Goal: Ask a question

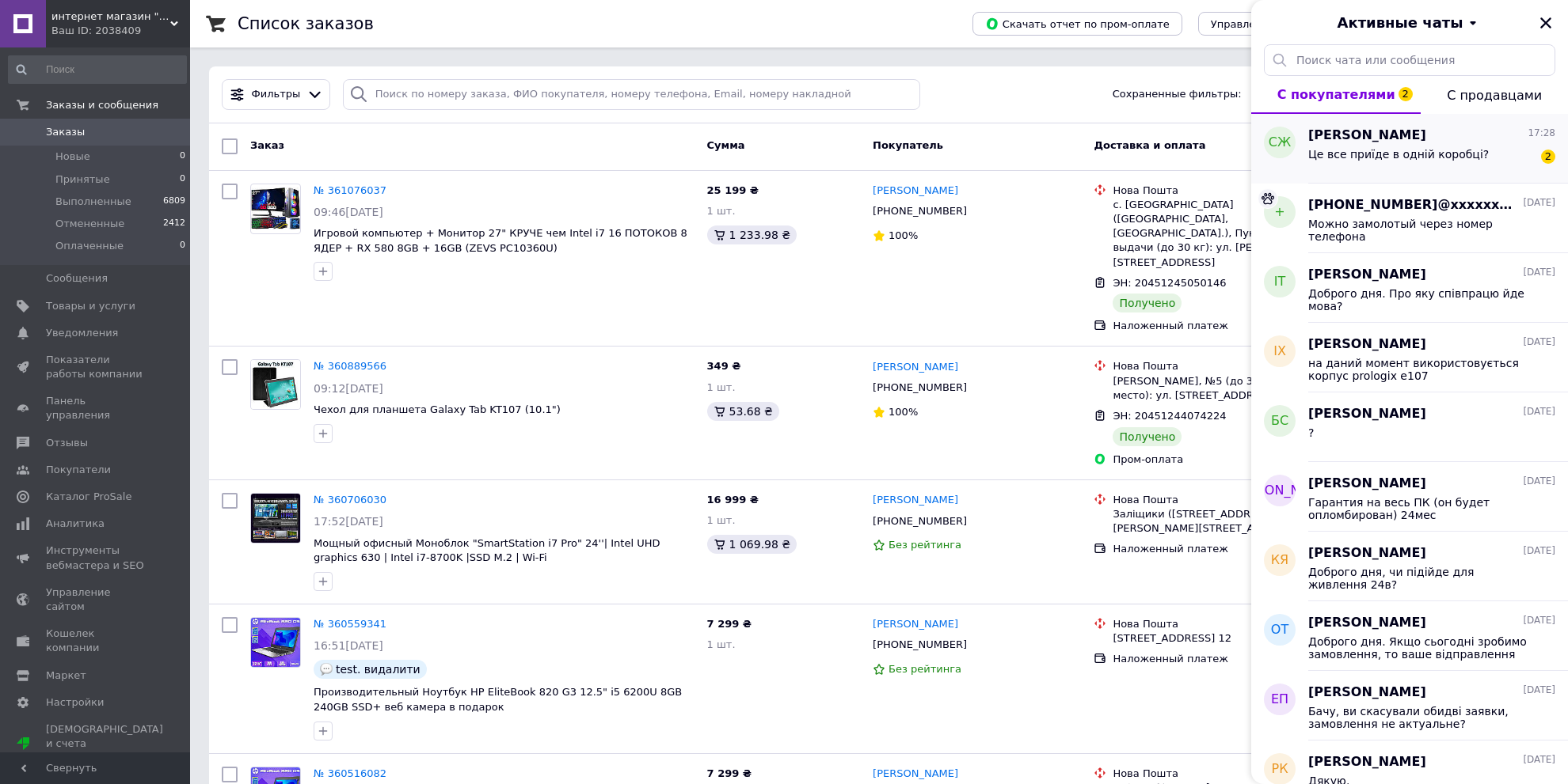
click at [1361, 147] on div "Це все приїде в одній коробці? 2" at bounding box center [1432, 158] width 247 height 25
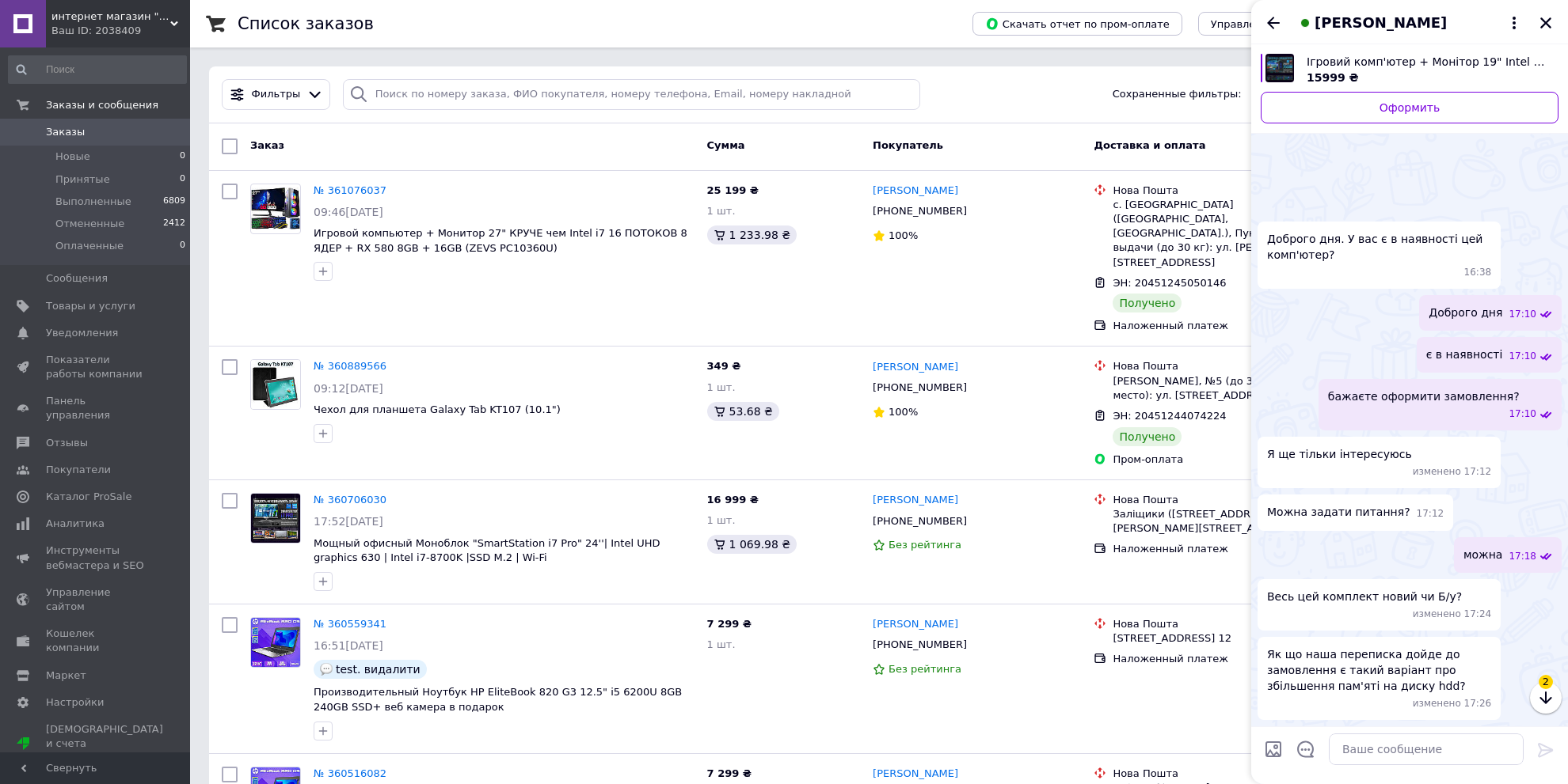
scroll to position [2138, 0]
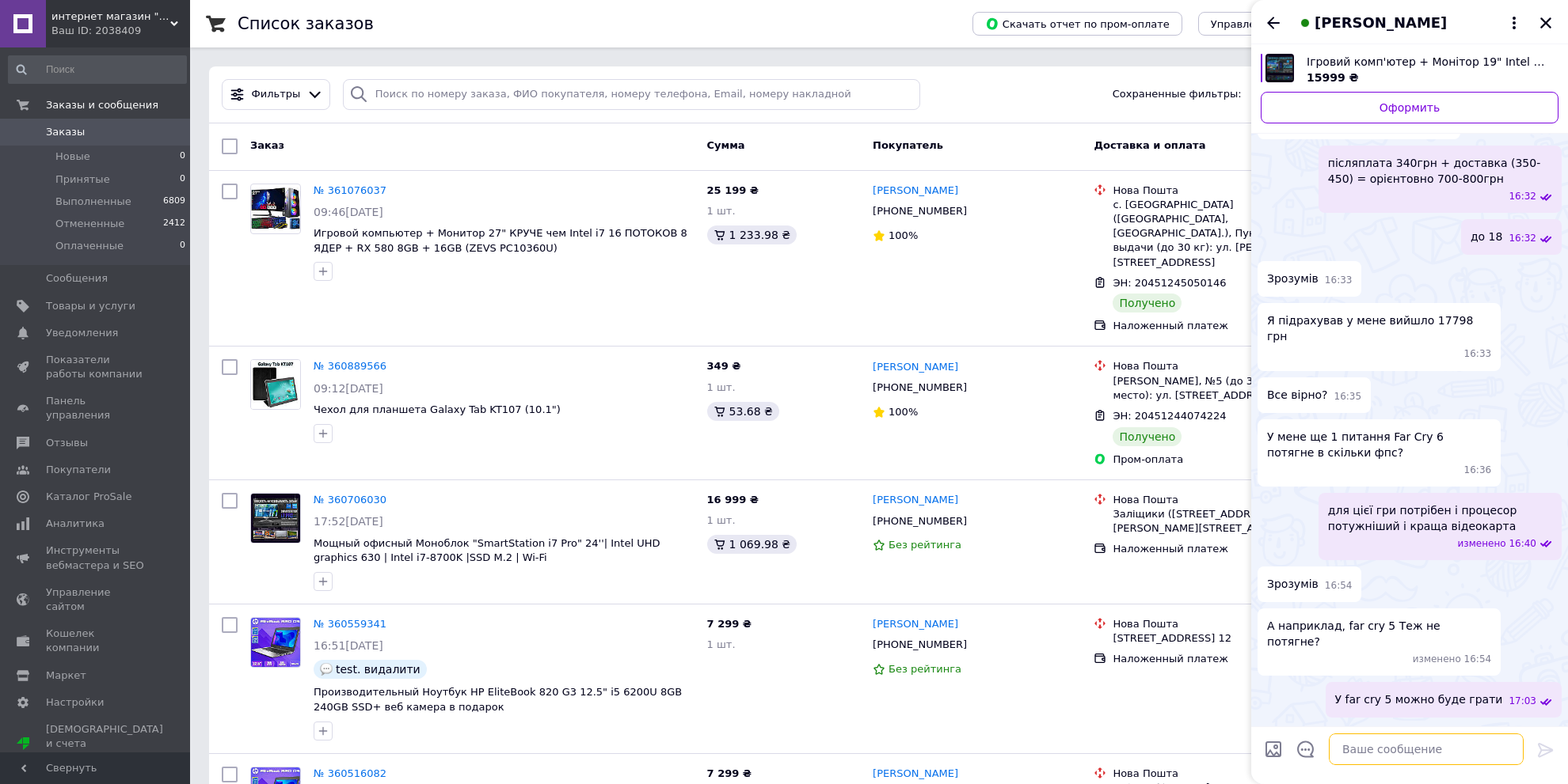
click at [1371, 749] on textarea at bounding box center [1426, 749] width 195 height 31
type textarea "3 коробки"
click at [1548, 749] on icon at bounding box center [1544, 750] width 15 height 15
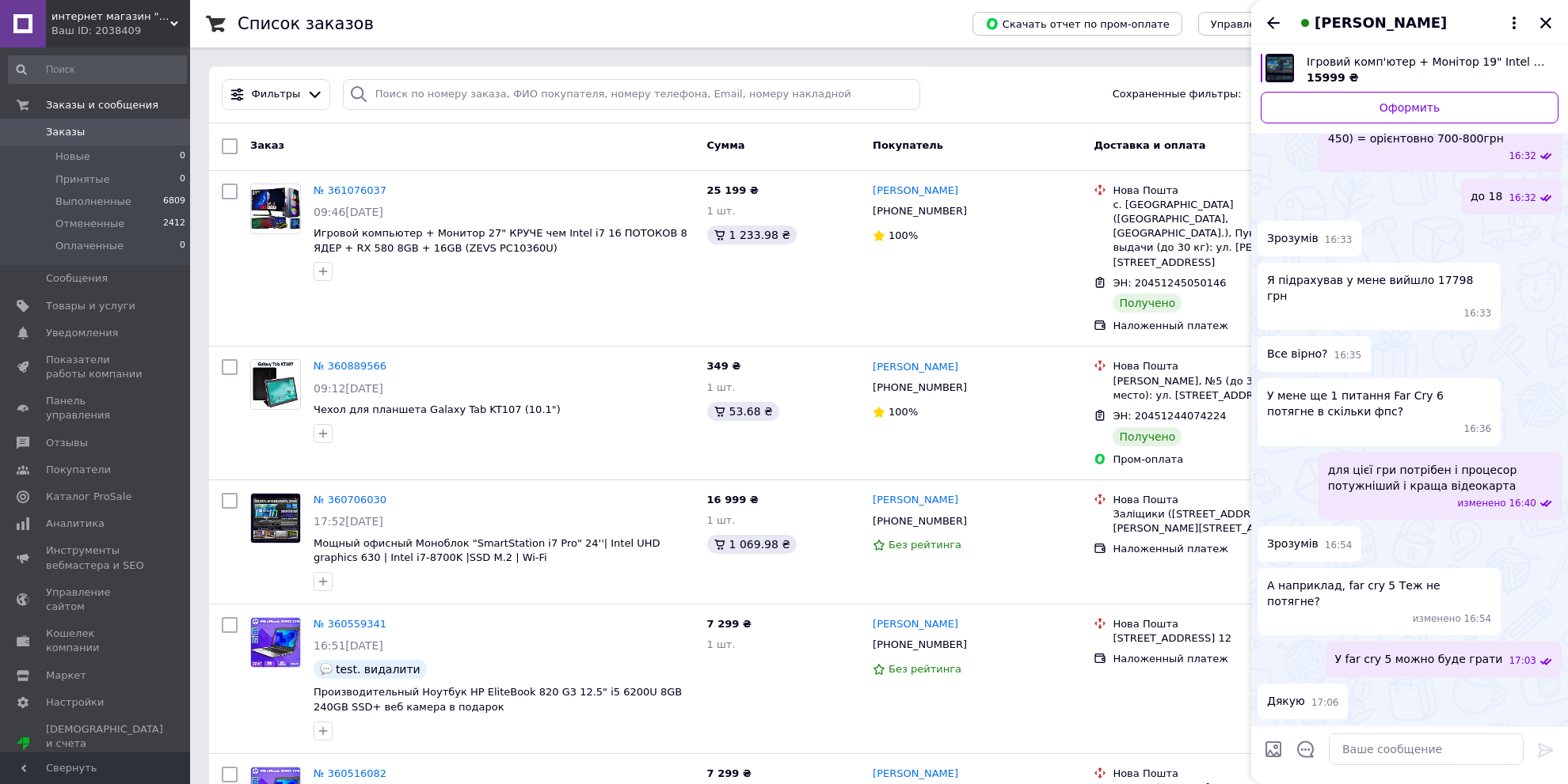
scroll to position [2110, 0]
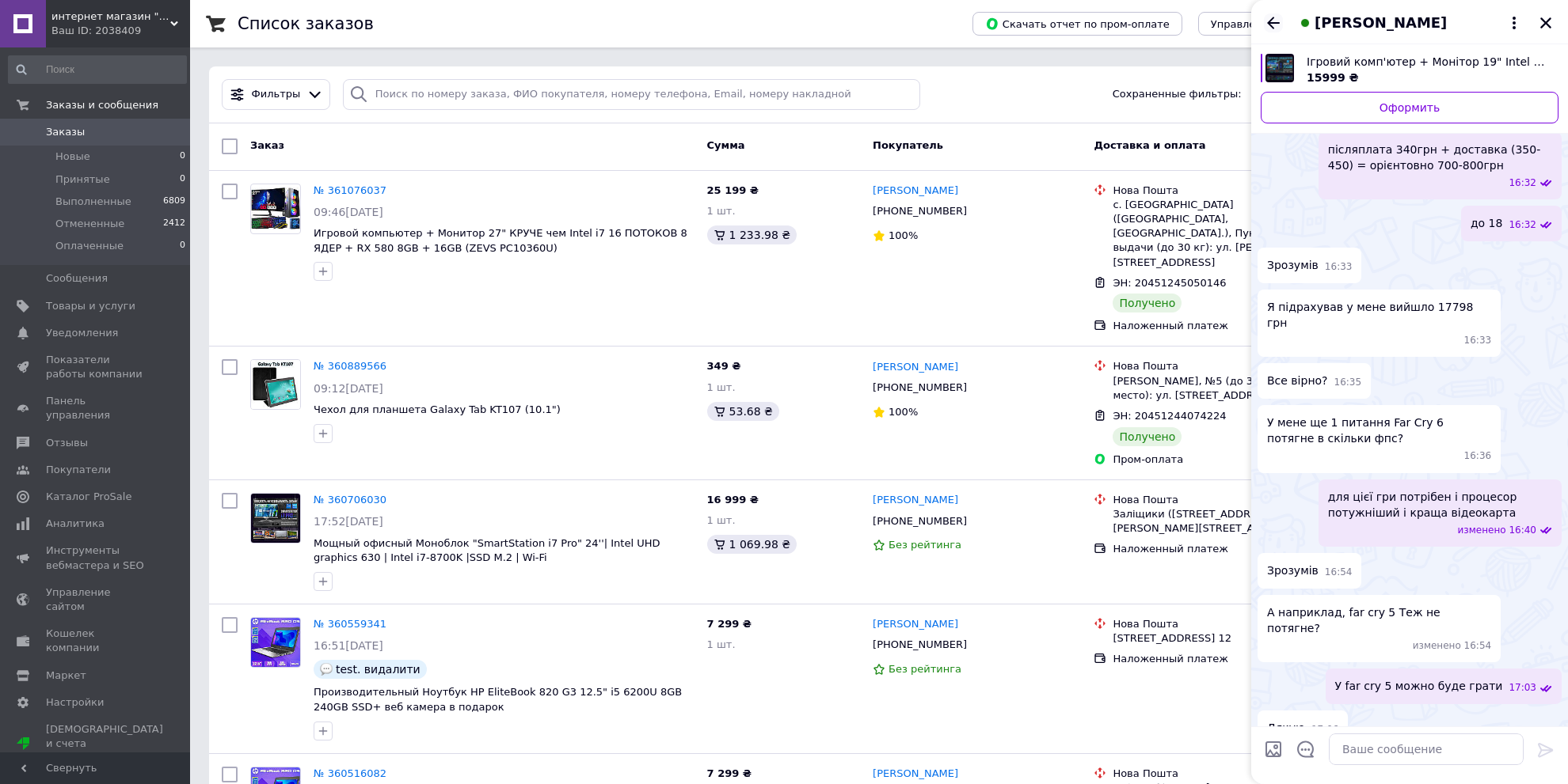
click at [1278, 19] on icon "Назад" at bounding box center [1272, 23] width 19 height 19
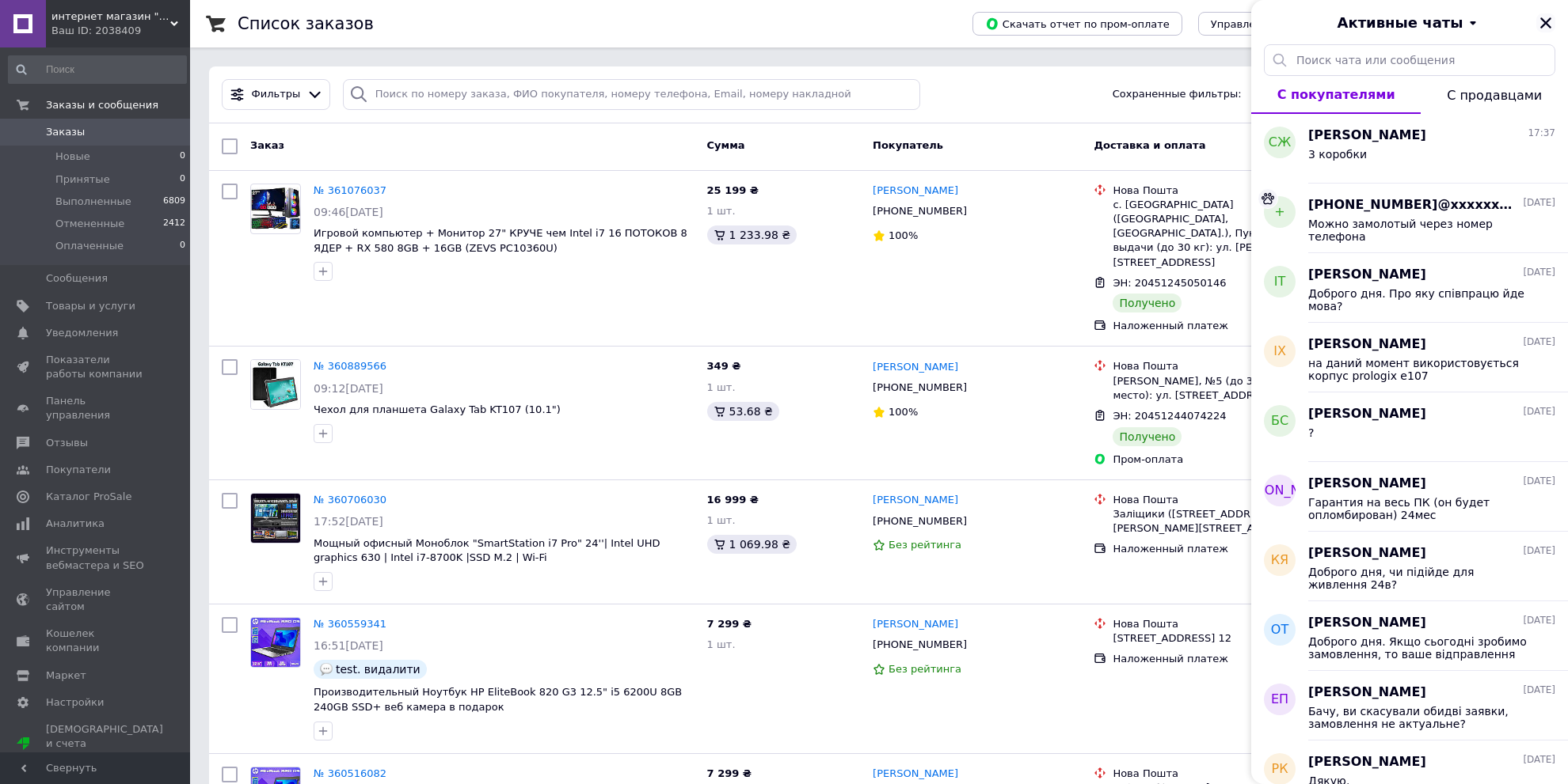
click at [1544, 20] on icon "Закрыть" at bounding box center [1545, 23] width 15 height 15
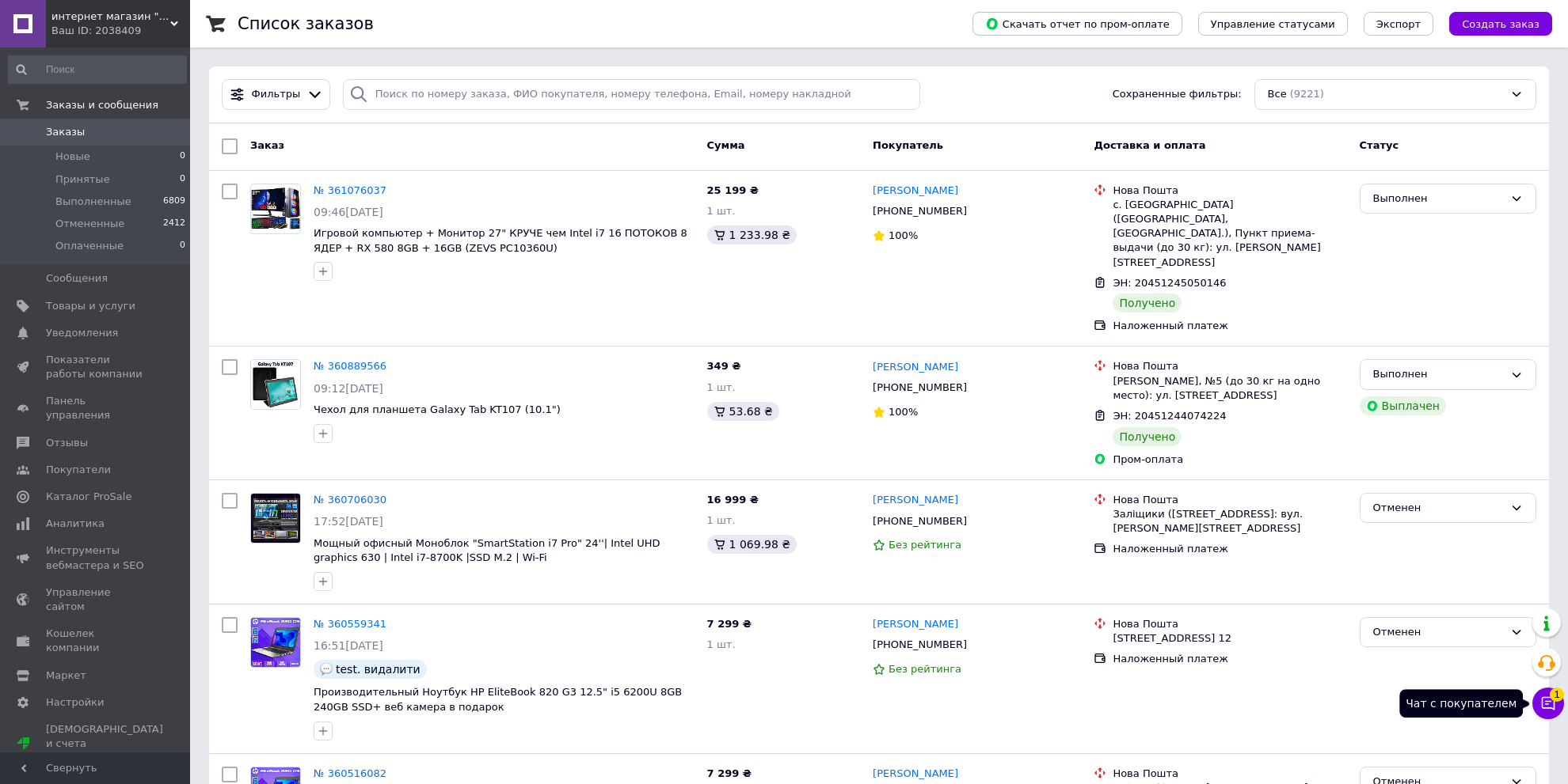
click at [1549, 696] on span "1" at bounding box center [1556, 695] width 15 height 15
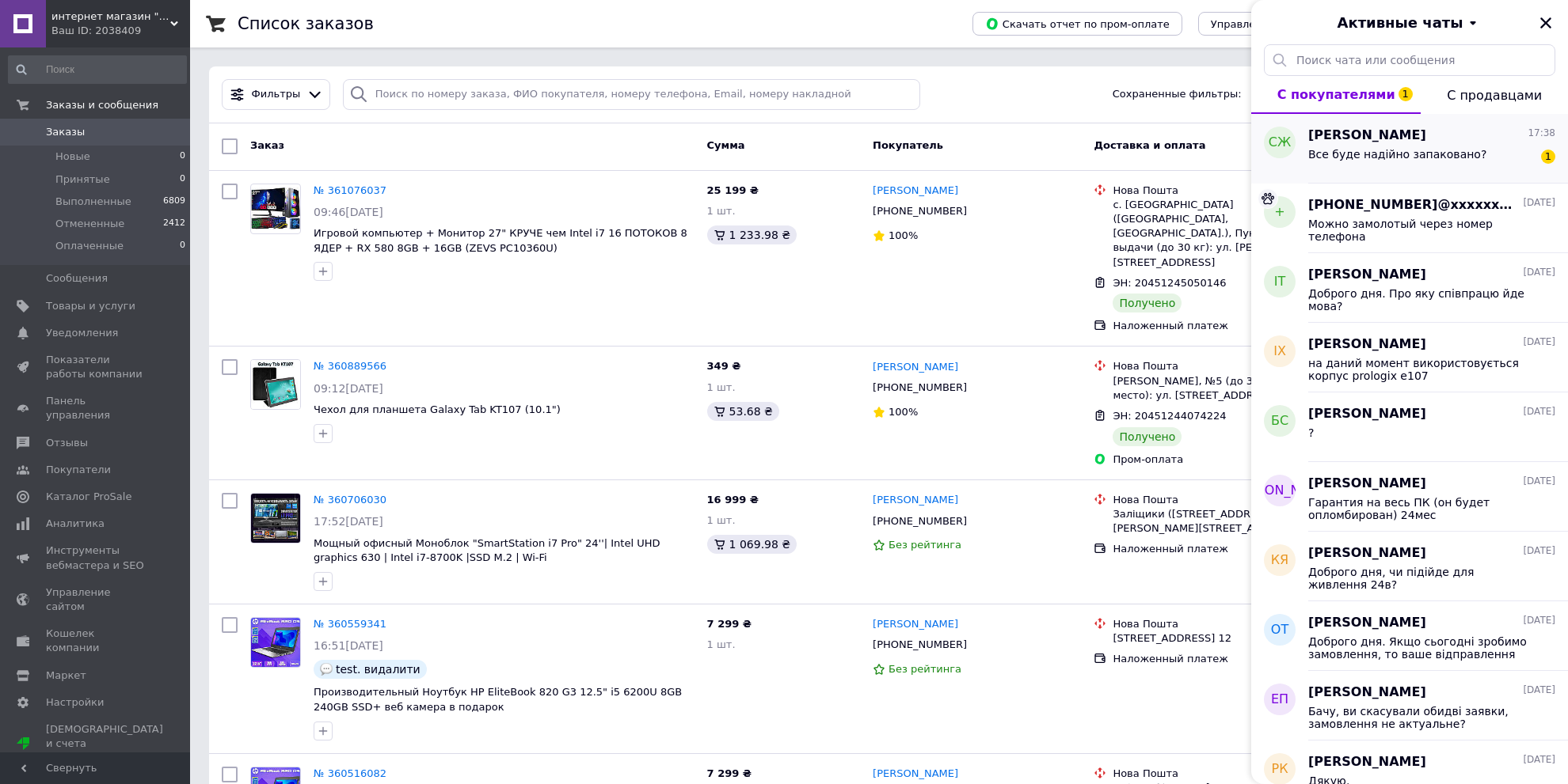
click at [1395, 148] on span "Все буде надійно запаковано?" at bounding box center [1398, 154] width 178 height 13
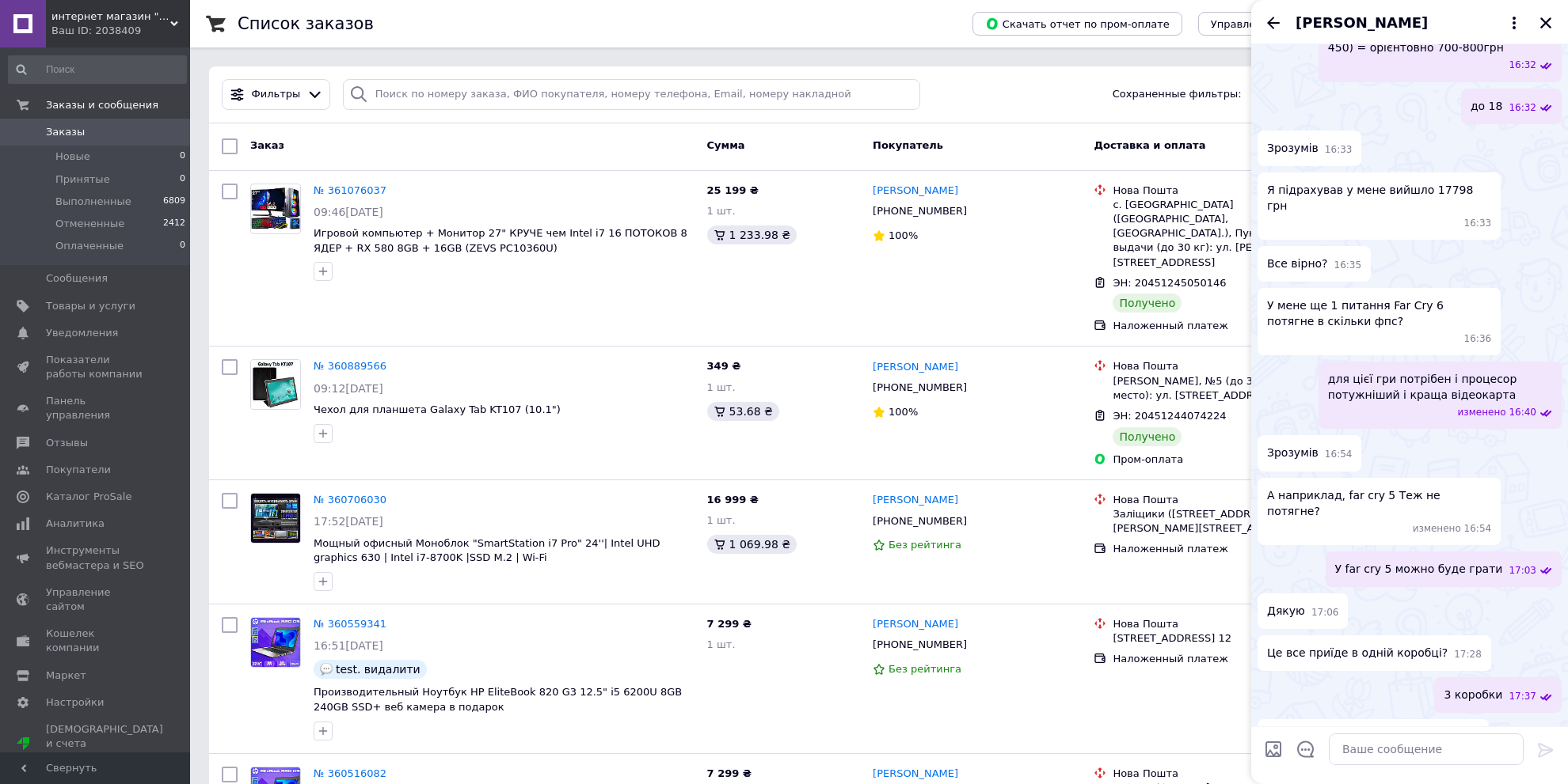
scroll to position [937, 0]
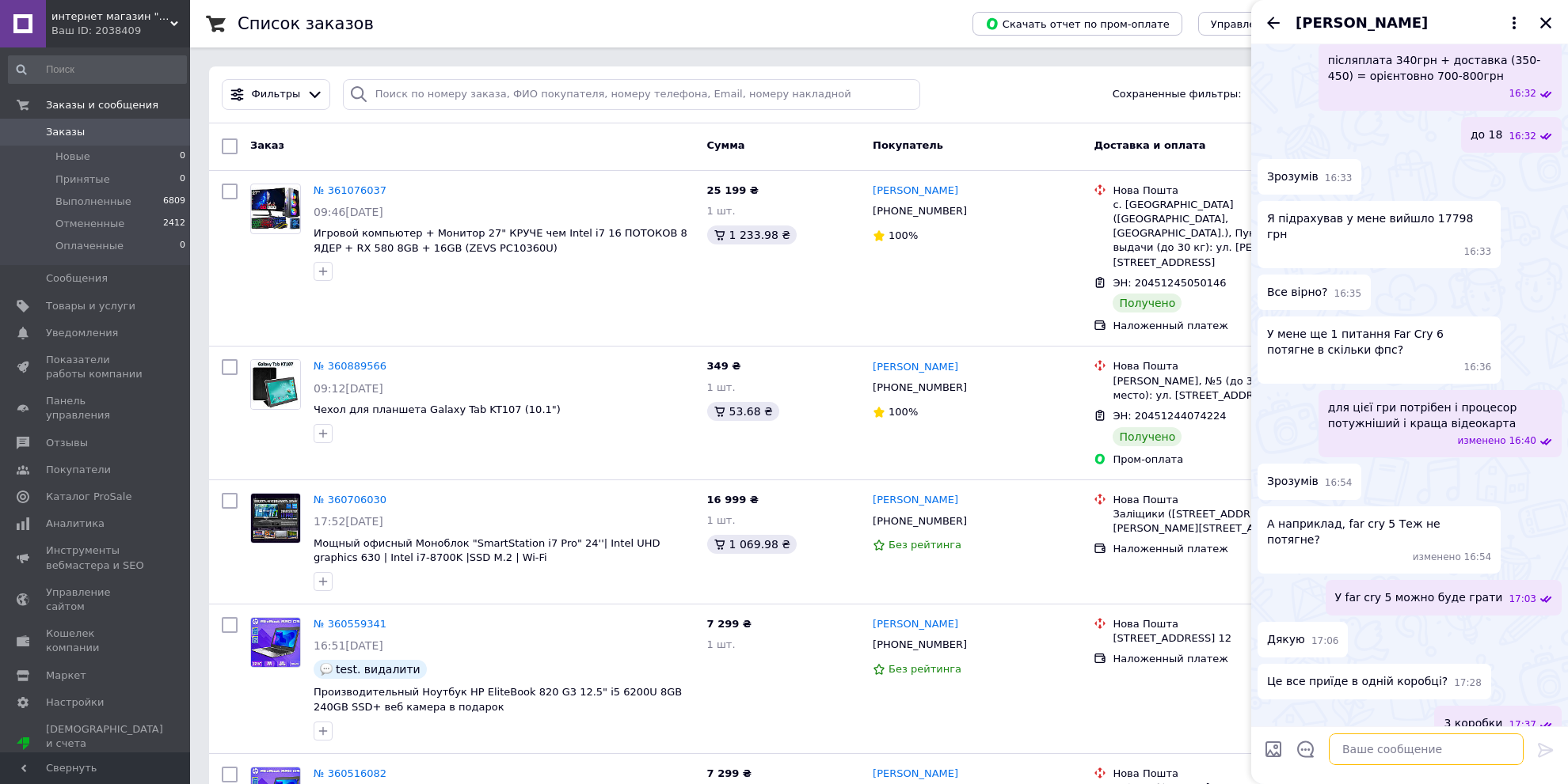
click at [1400, 748] on textarea at bounding box center [1426, 749] width 195 height 31
drag, startPoint x: 1393, startPoint y: 757, endPoint x: 1130, endPoint y: 756, distance: 263.0
type textarea "так"
click at [1543, 749] on icon at bounding box center [1544, 750] width 19 height 19
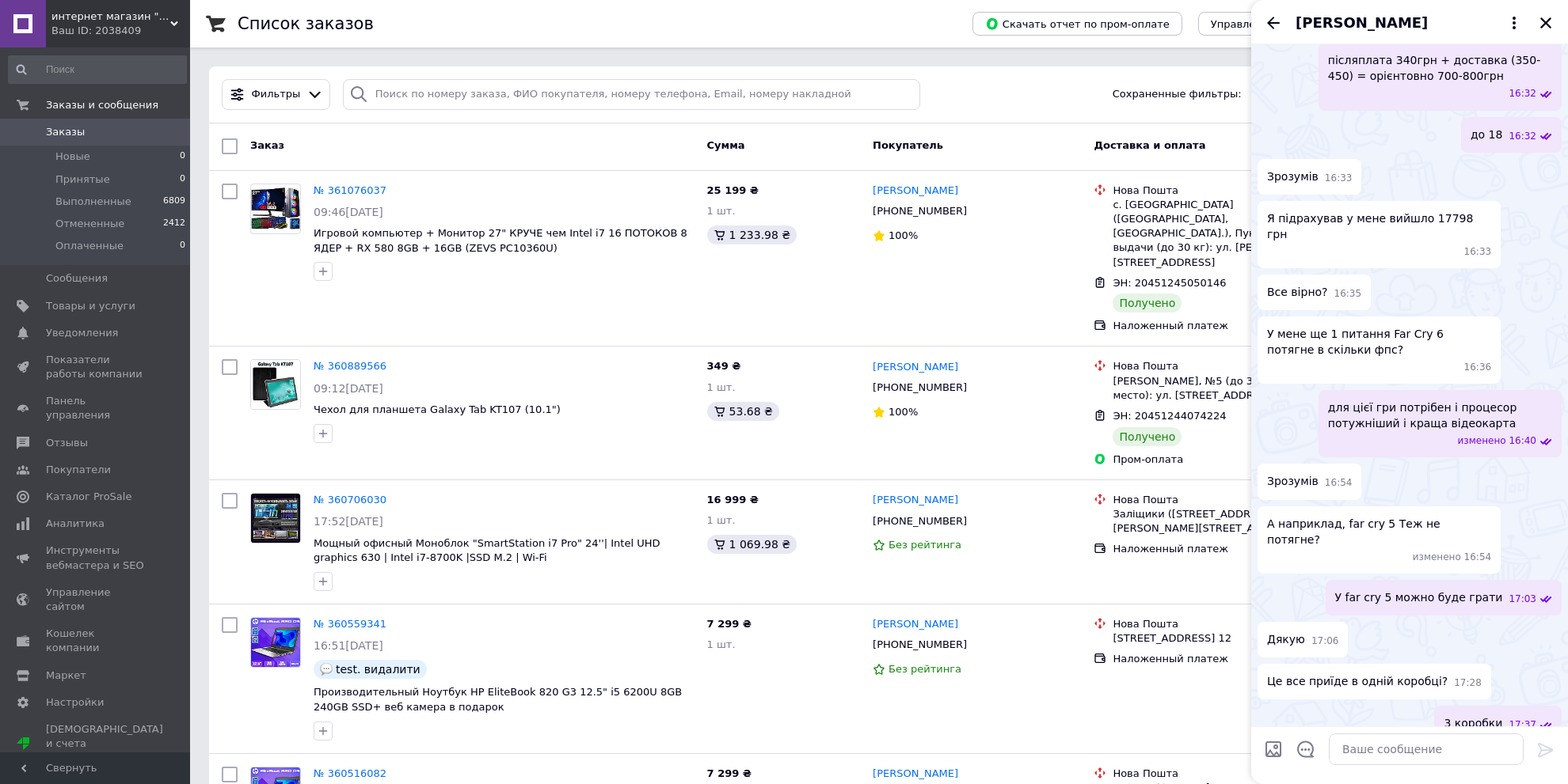
scroll to position [979, 0]
